Goal: Information Seeking & Learning: Learn about a topic

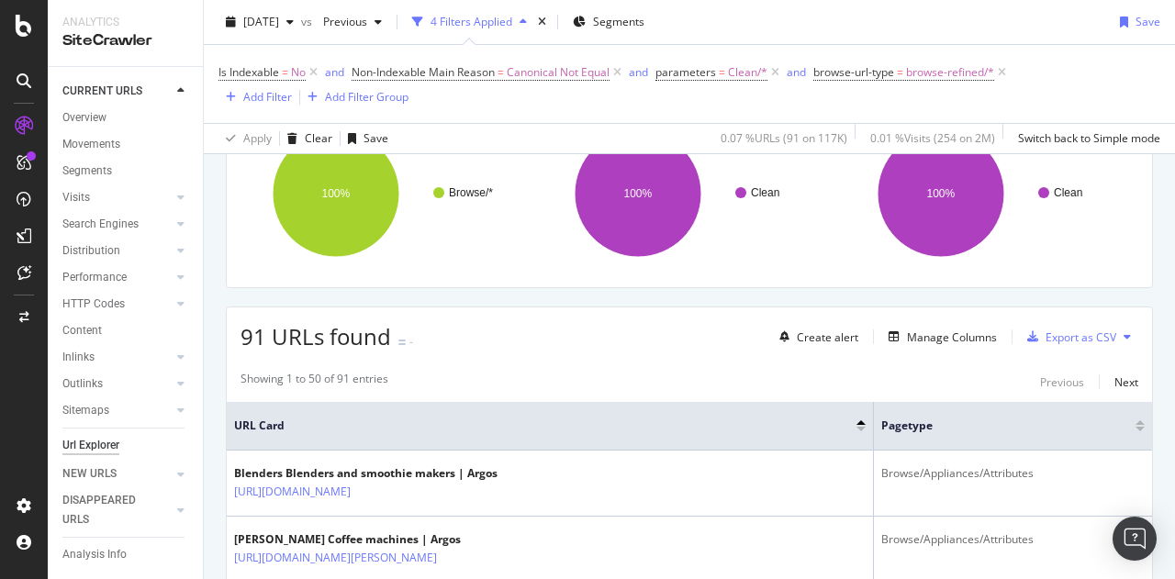
scroll to position [184, 0]
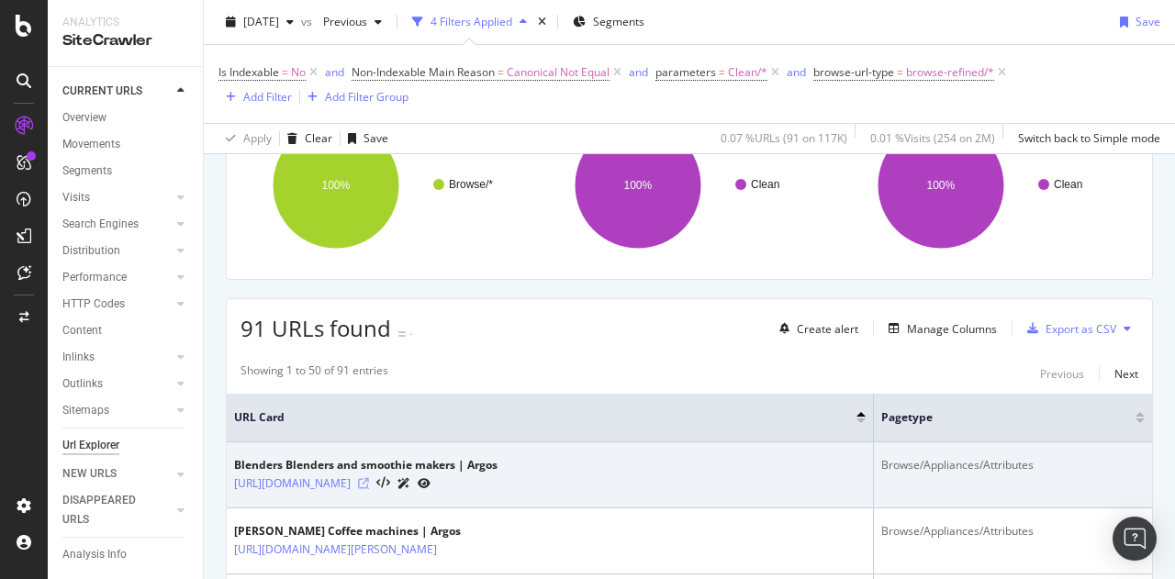
click at [369, 487] on icon at bounding box center [363, 483] width 11 height 11
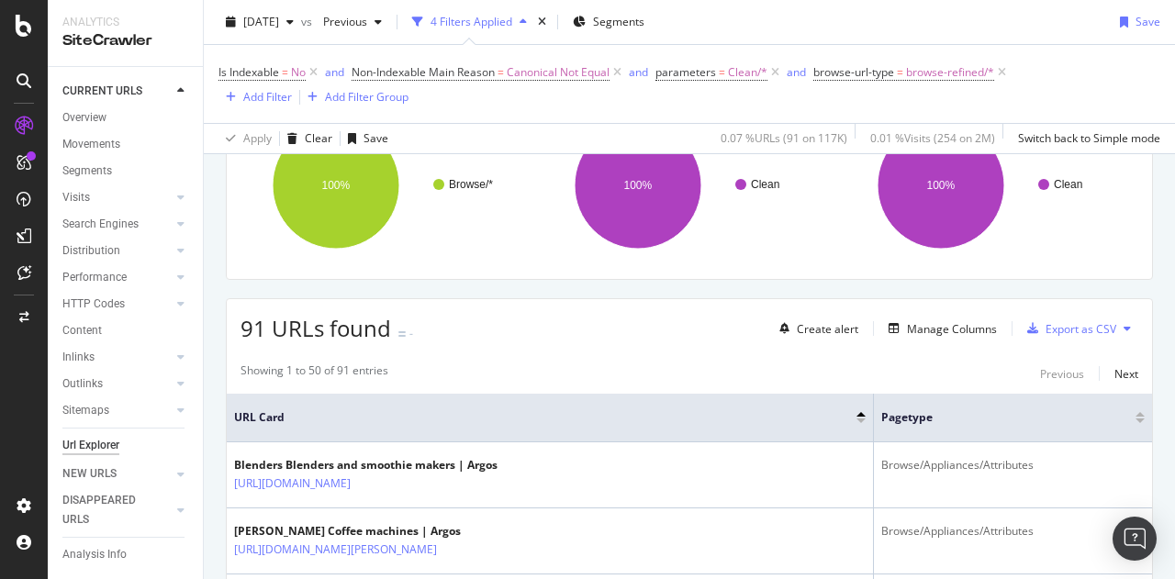
scroll to position [459, 0]
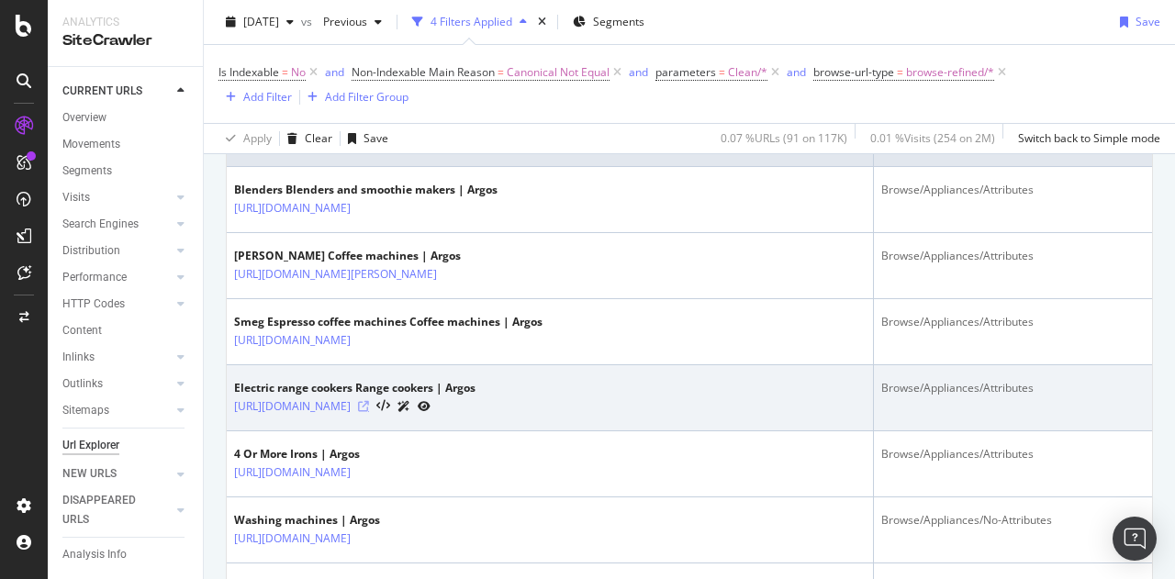
click at [369, 412] on icon at bounding box center [363, 406] width 11 height 11
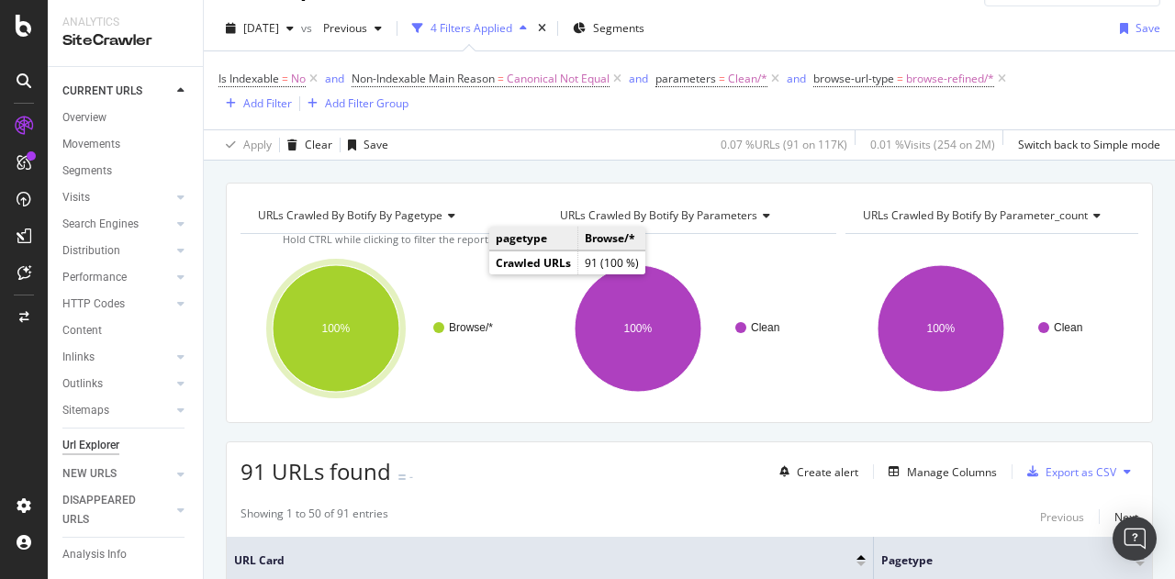
scroll to position [0, 0]
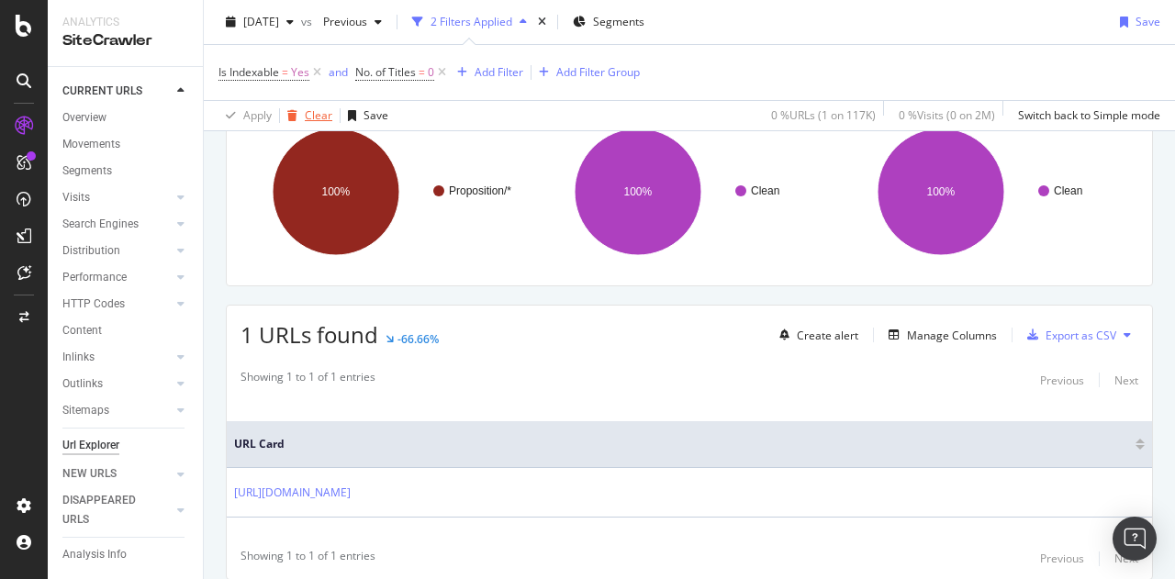
scroll to position [126, 0]
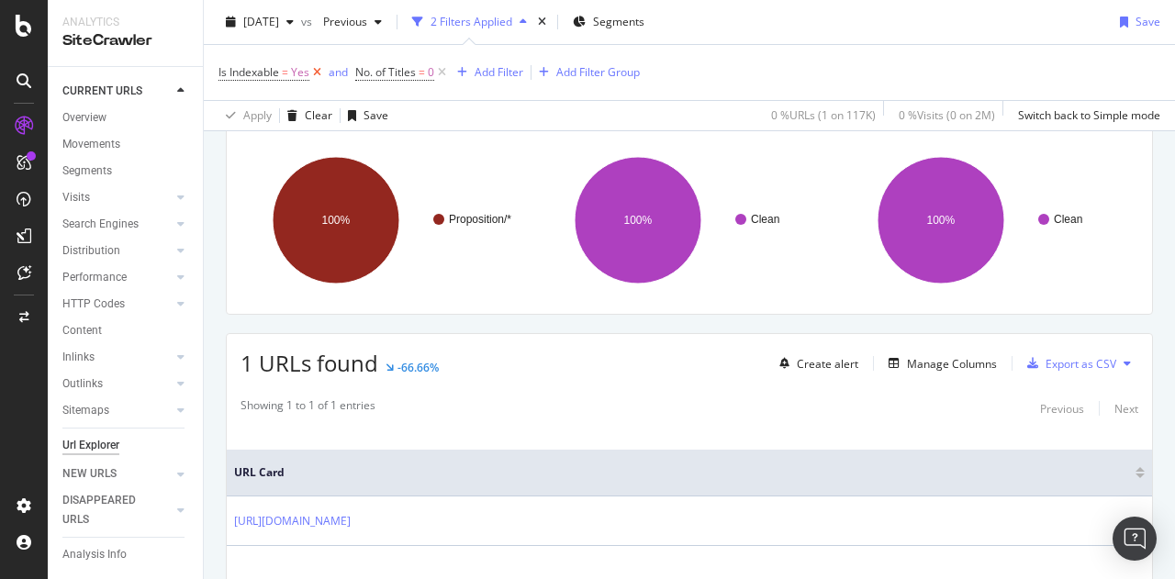
click at [319, 71] on icon at bounding box center [317, 72] width 16 height 18
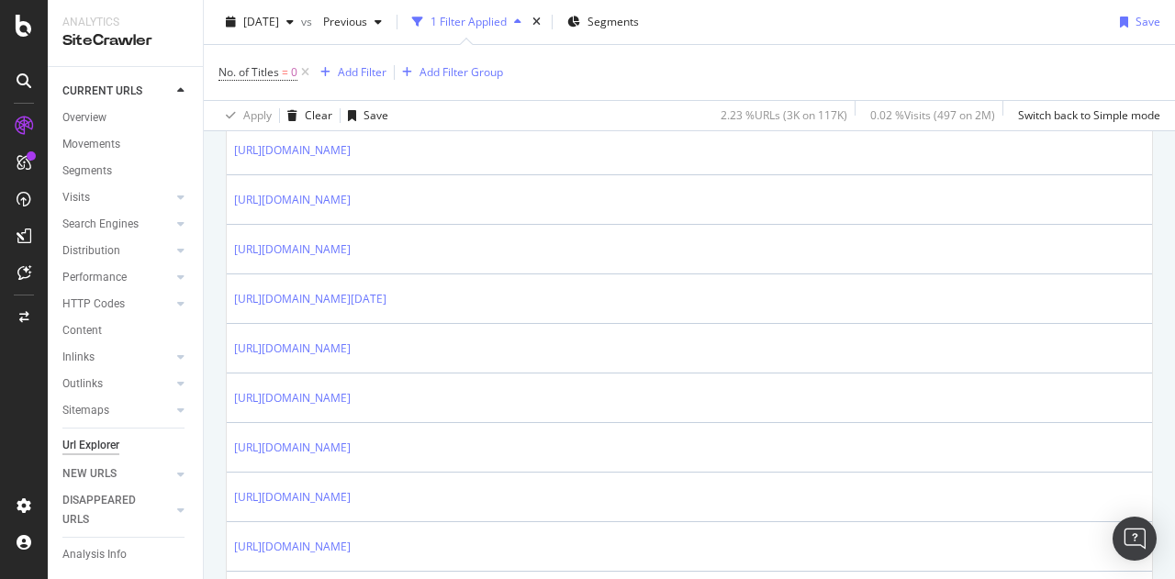
scroll to position [677, 0]
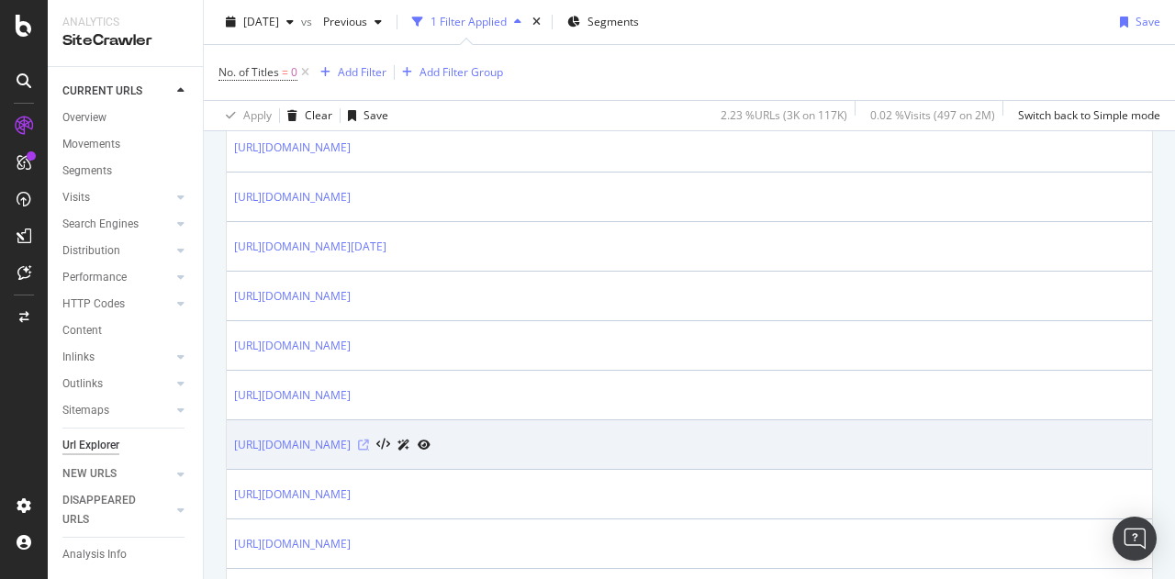
click at [369, 440] on icon at bounding box center [363, 445] width 11 height 11
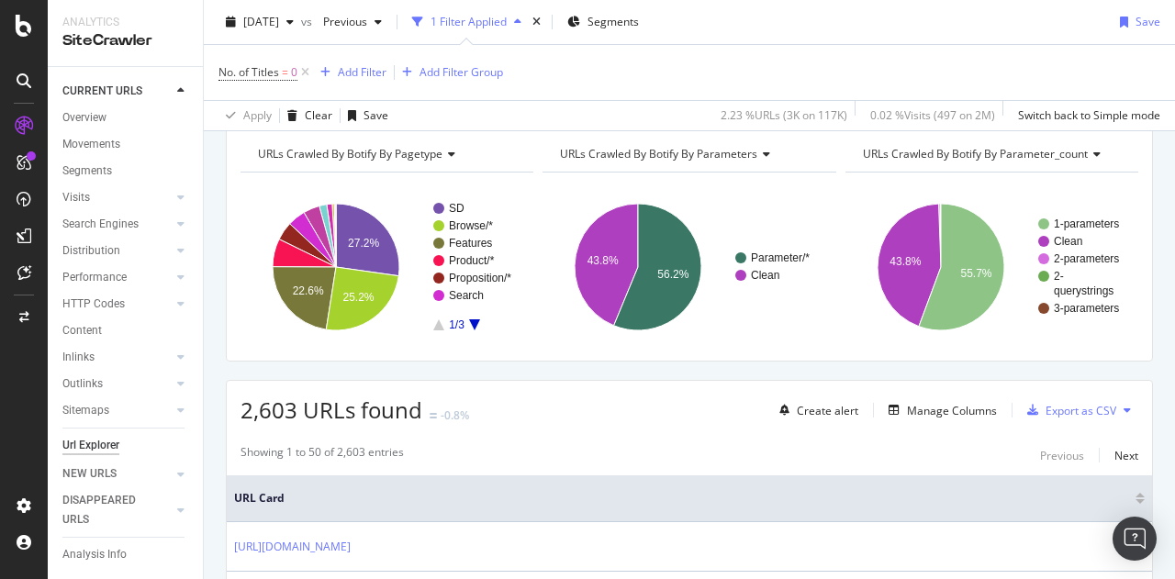
scroll to position [0, 0]
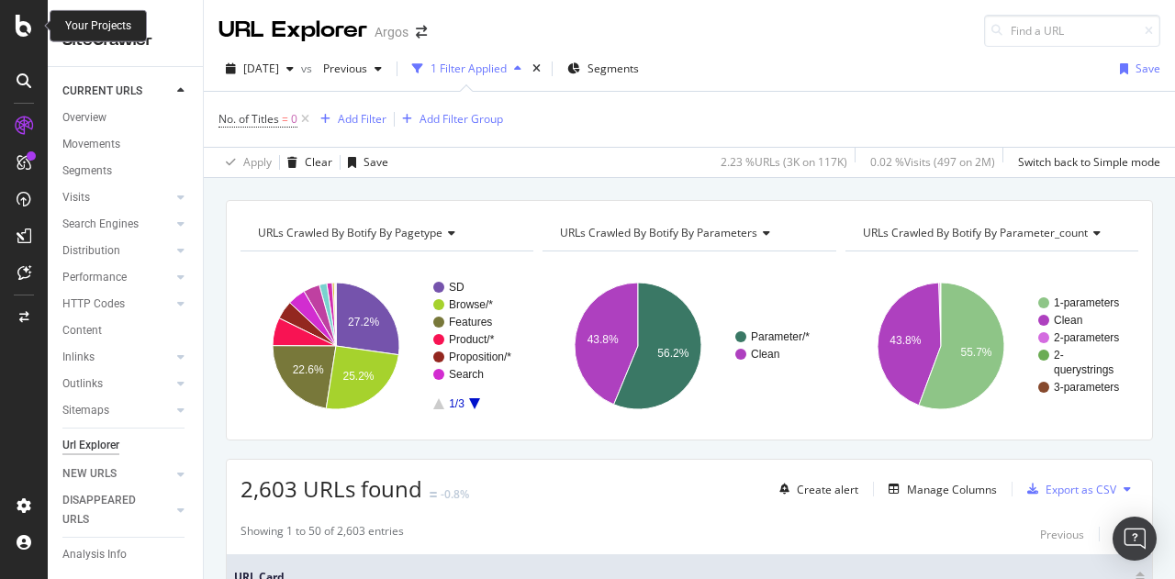
click at [24, 25] on icon at bounding box center [24, 26] width 17 height 22
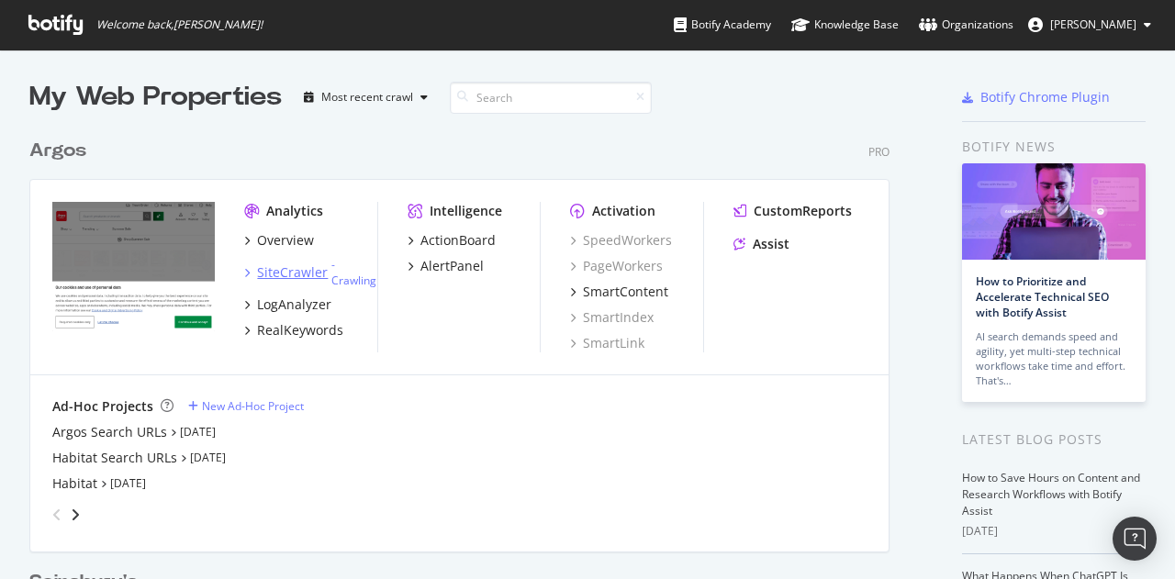
click at [296, 271] on div "SiteCrawler" at bounding box center [292, 272] width 71 height 18
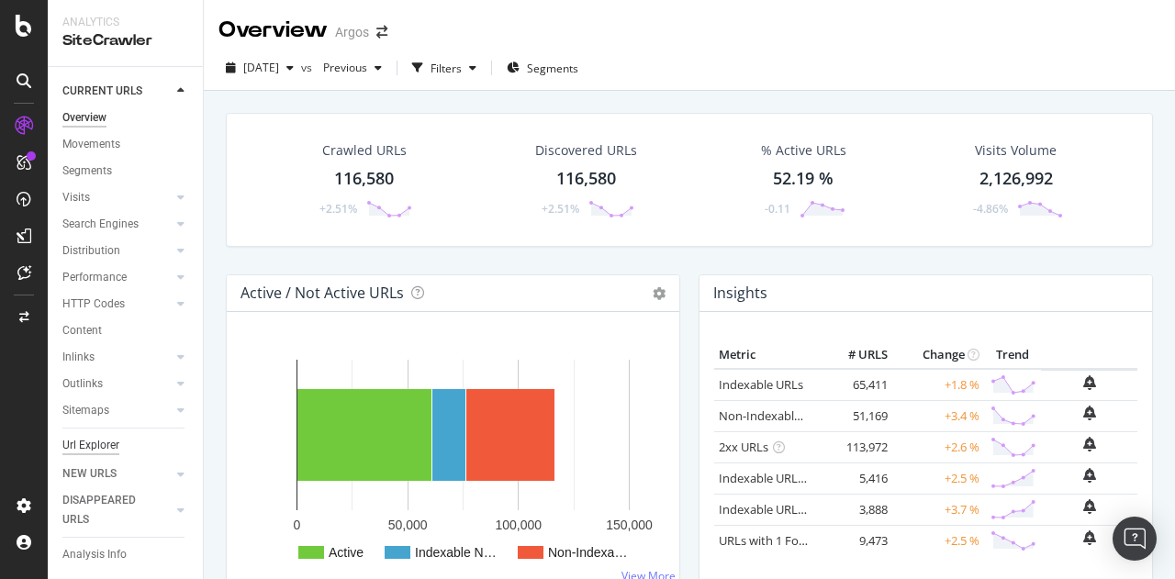
click at [99, 443] on div "Url Explorer" at bounding box center [90, 445] width 57 height 19
